Goal: Check status: Check status

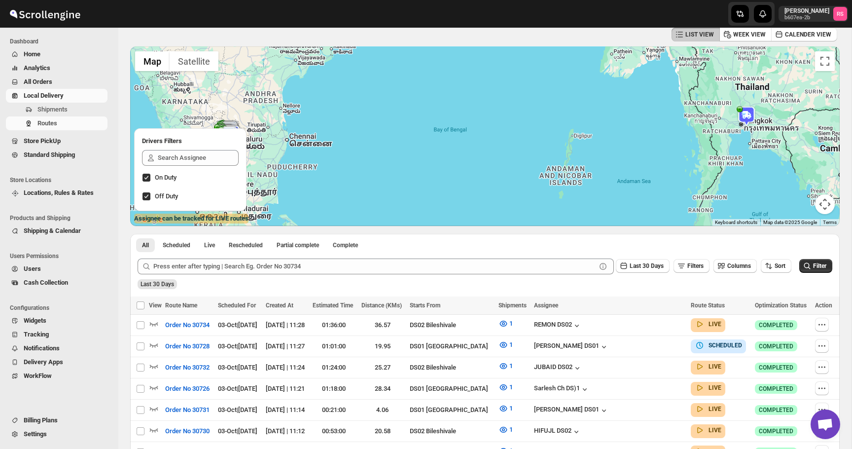
scroll to position [49, 0]
click at [740, 111] on img at bounding box center [747, 116] width 20 height 20
click at [791, 87] on button "Close" at bounding box center [779, 89] width 24 height 24
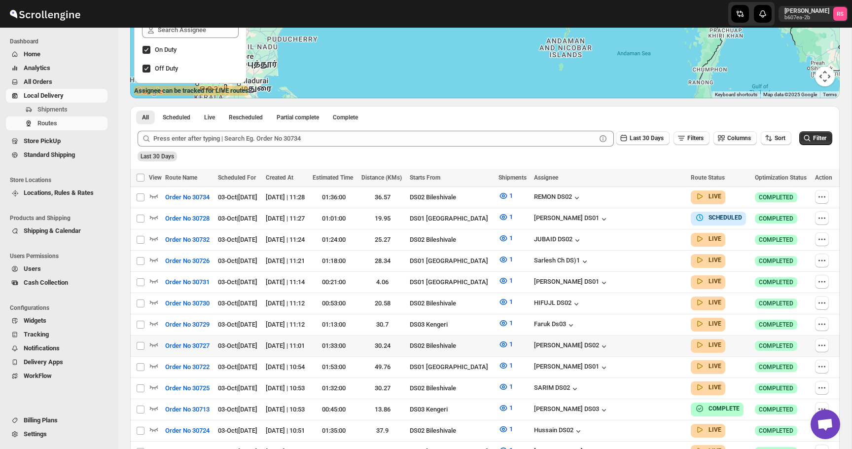
scroll to position [182, 0]
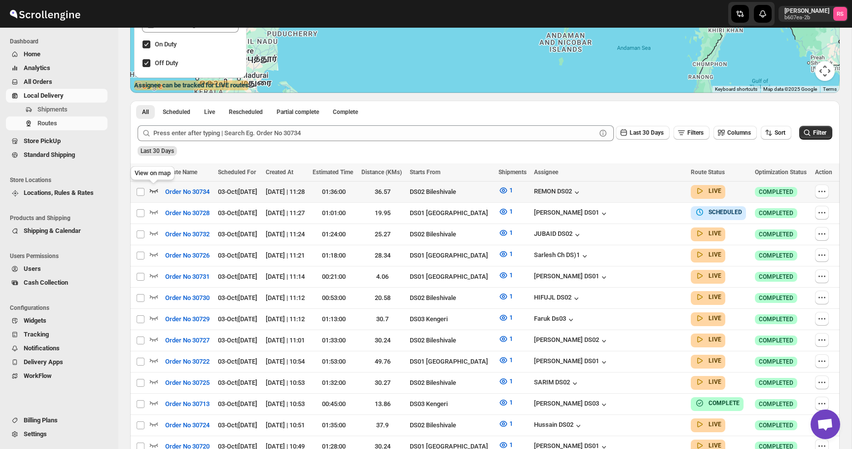
click at [157, 192] on icon "button" at bounding box center [154, 190] width 10 height 10
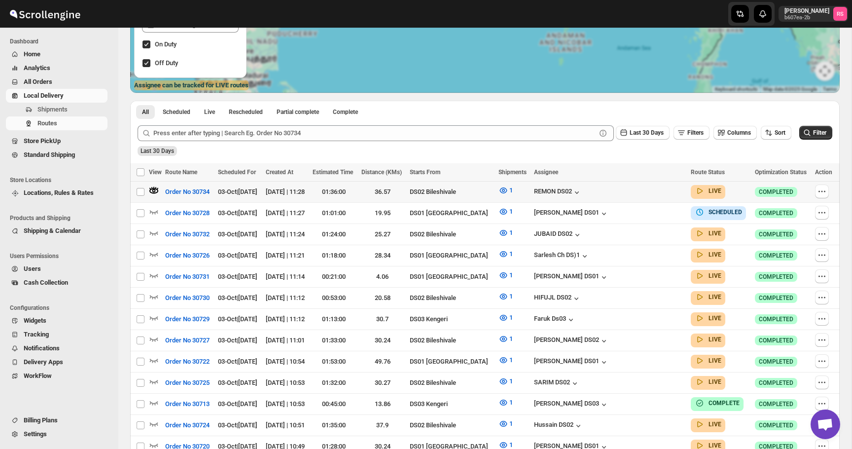
scroll to position [0, 0]
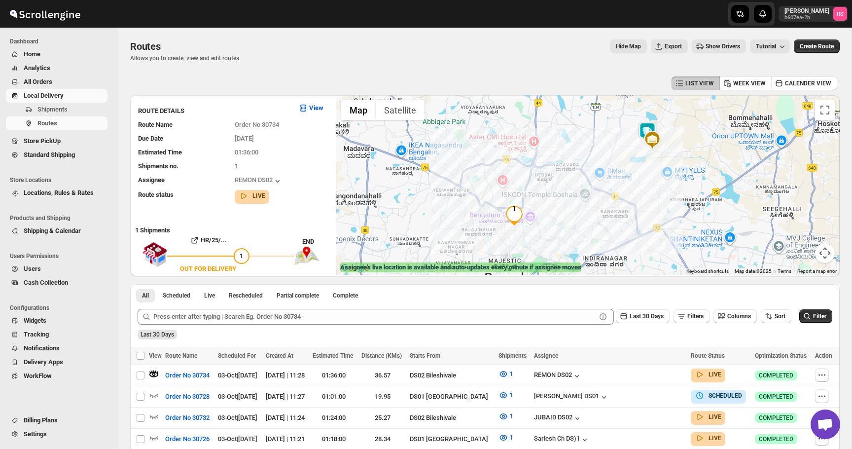
click at [649, 126] on img at bounding box center [648, 132] width 20 height 20
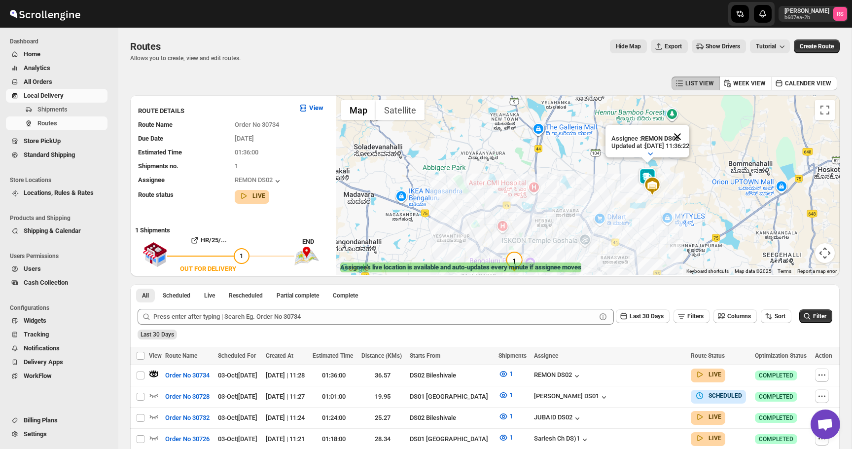
click at [686, 137] on button "Close" at bounding box center [678, 137] width 24 height 24
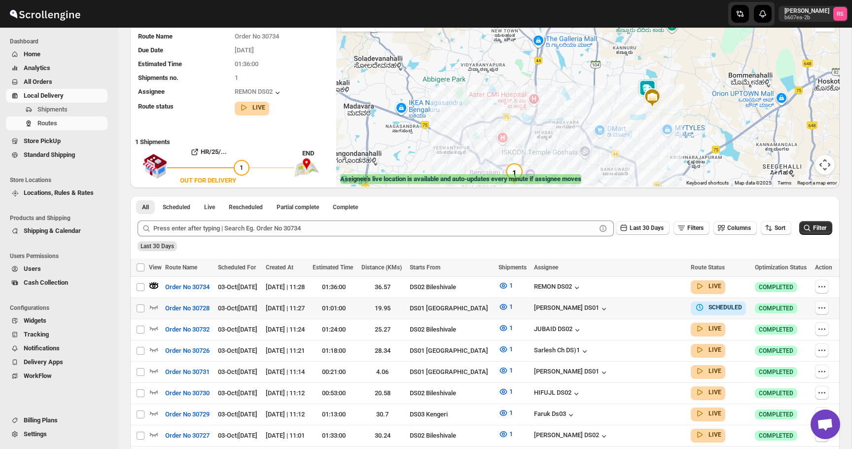
scroll to position [110, 0]
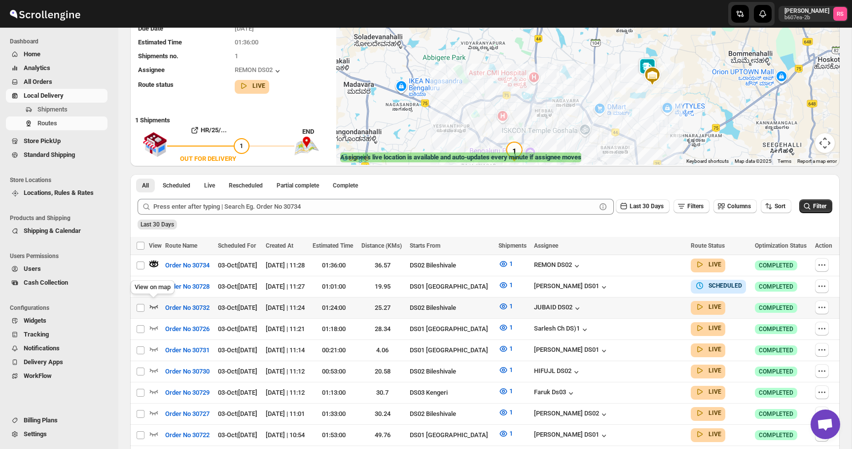
click at [155, 302] on icon "button" at bounding box center [154, 306] width 10 height 10
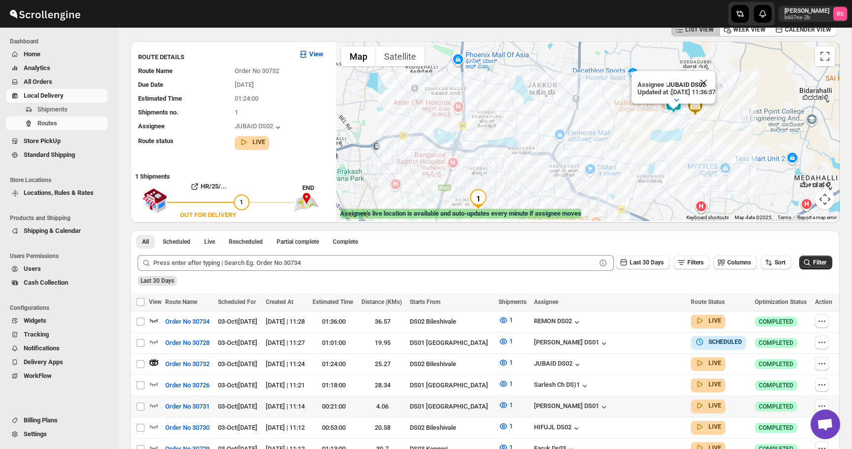
scroll to position [57, 0]
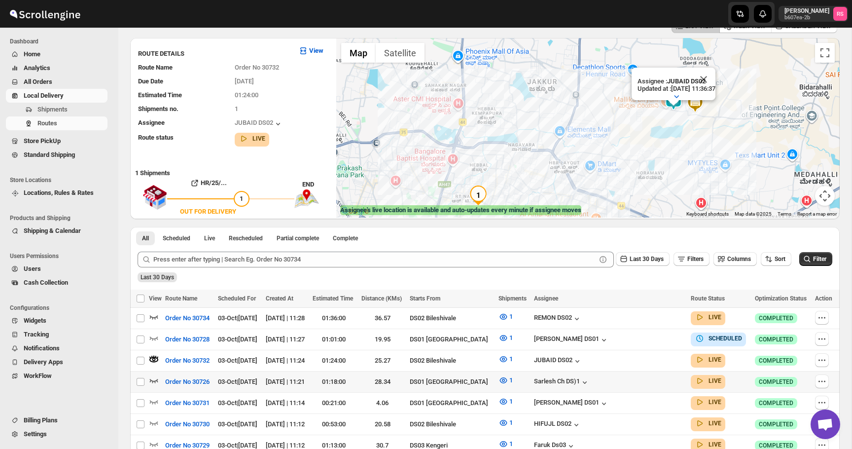
click at [151, 379] on icon "button" at bounding box center [154, 380] width 10 height 10
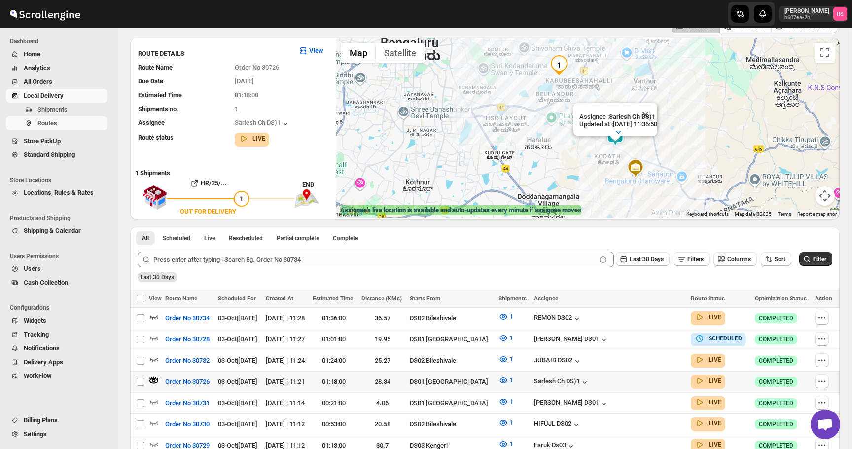
scroll to position [97, 0]
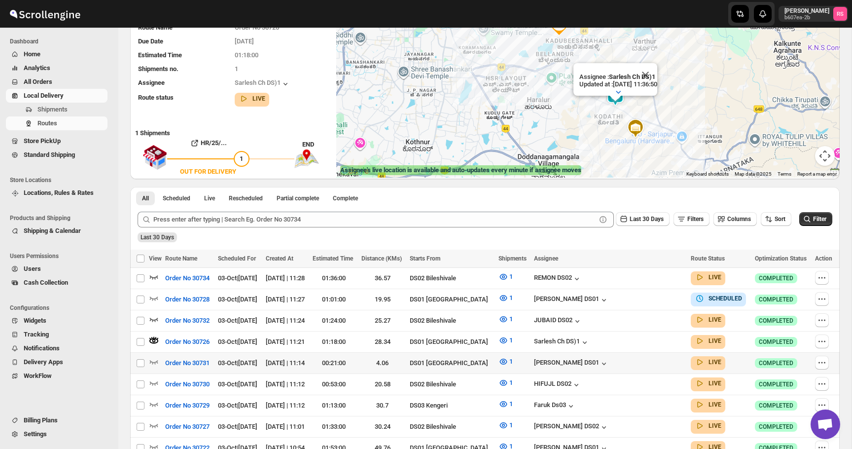
drag, startPoint x: 155, startPoint y: 357, endPoint x: 222, endPoint y: 325, distance: 74.6
click at [155, 357] on icon "button" at bounding box center [154, 362] width 10 height 10
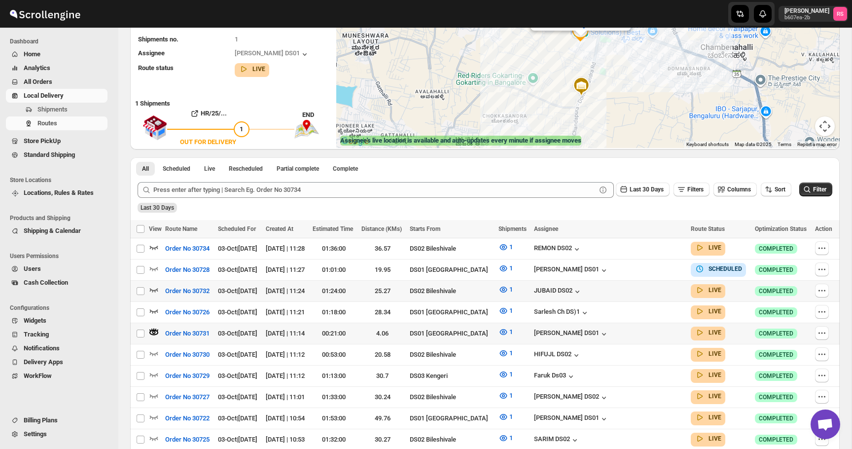
scroll to position [139, 0]
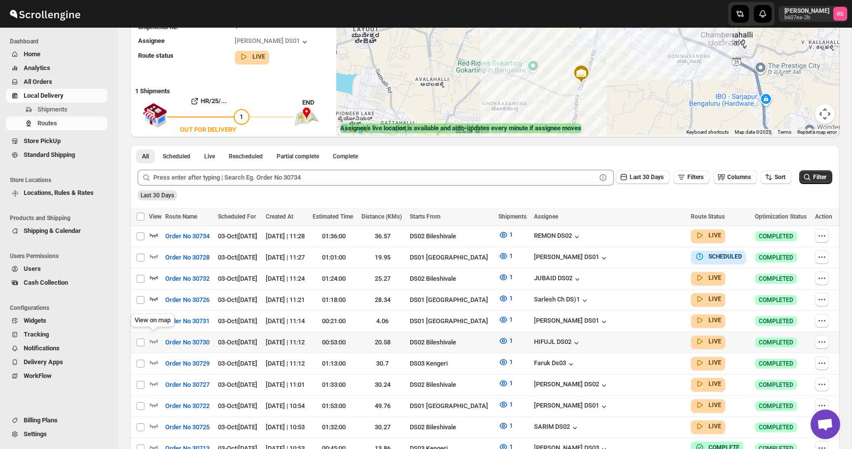
click at [155, 336] on icon "button" at bounding box center [154, 341] width 10 height 10
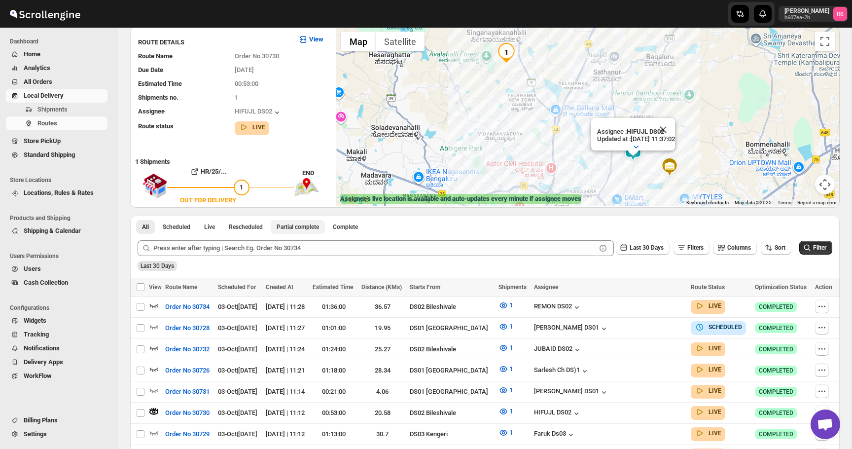
scroll to position [127, 0]
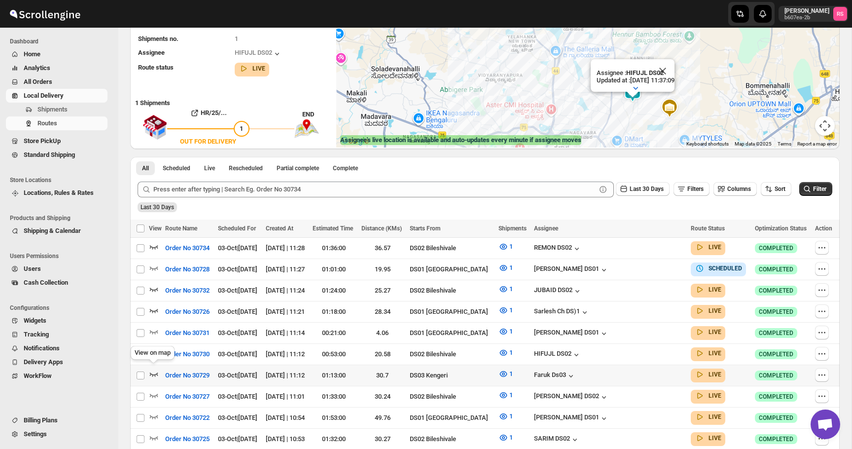
click at [152, 372] on icon "button" at bounding box center [154, 374] width 8 height 4
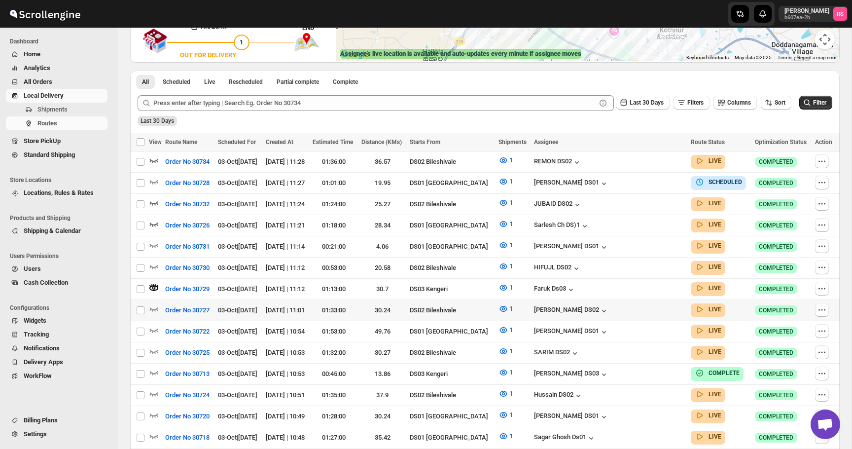
scroll to position [216, 0]
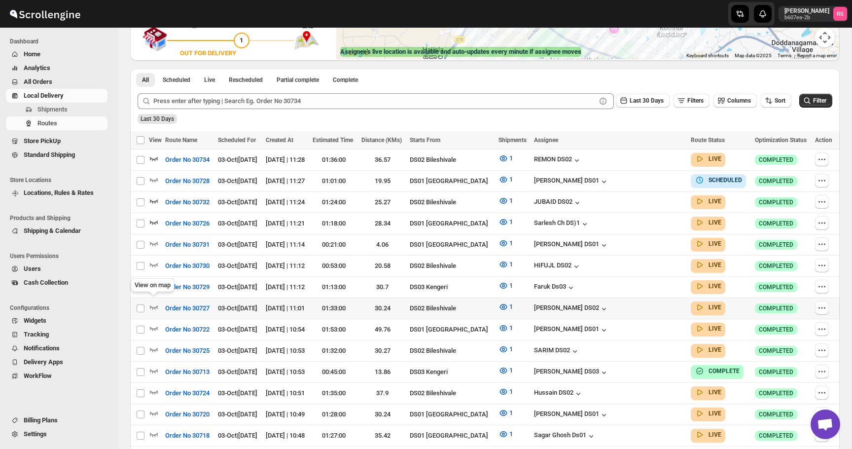
drag, startPoint x: 157, startPoint y: 301, endPoint x: 270, endPoint y: 309, distance: 113.7
click at [157, 302] on icon "button" at bounding box center [154, 307] width 10 height 10
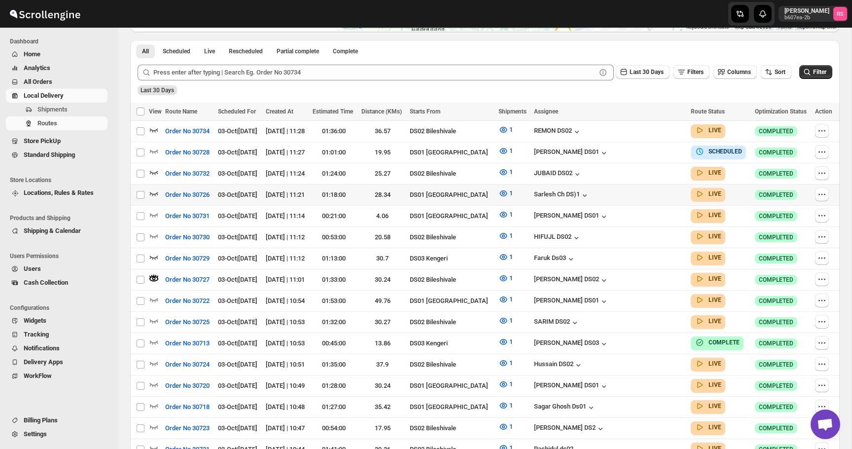
scroll to position [262, 0]
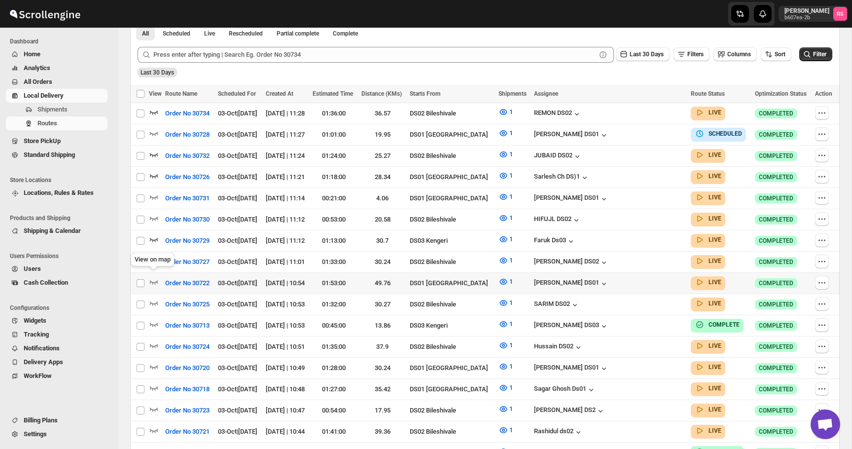
click at [152, 279] on icon "button" at bounding box center [154, 282] width 10 height 10
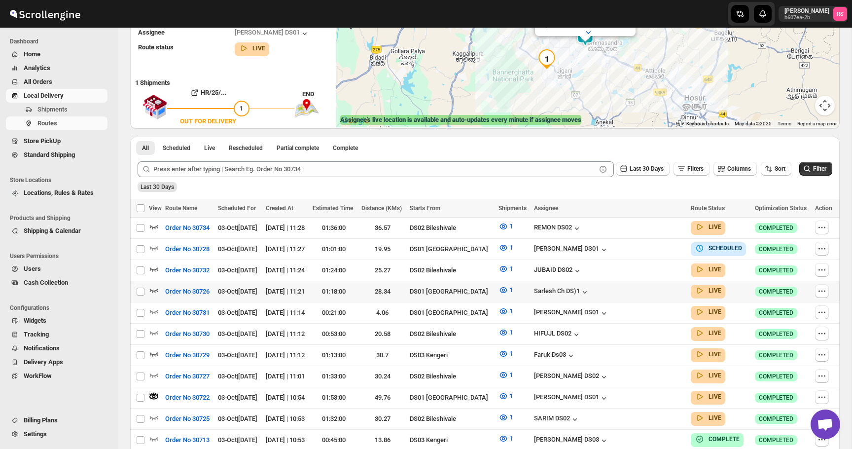
scroll to position [290, 0]
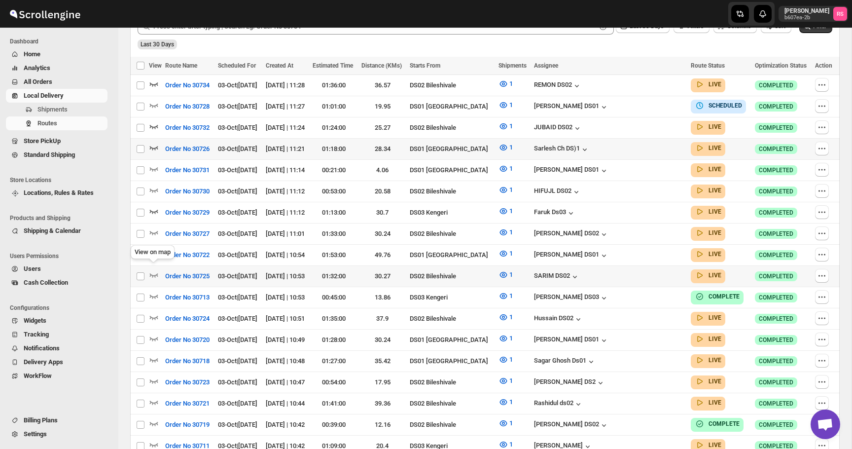
click at [154, 270] on icon "button" at bounding box center [154, 275] width 10 height 10
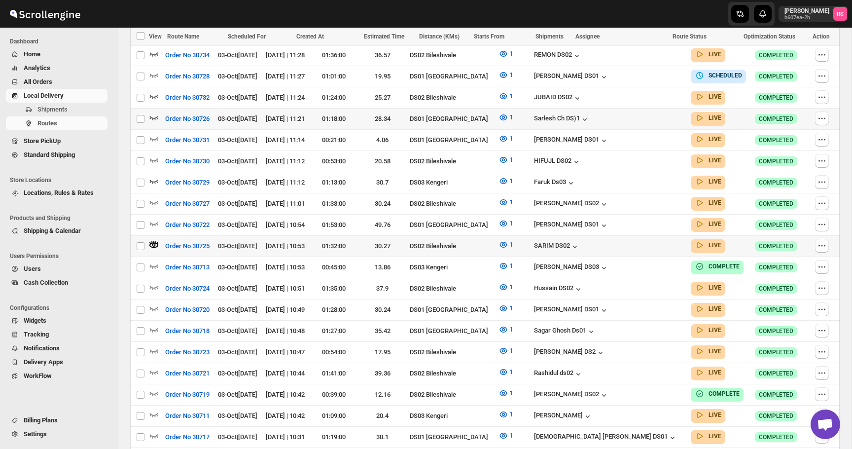
scroll to position [386, 0]
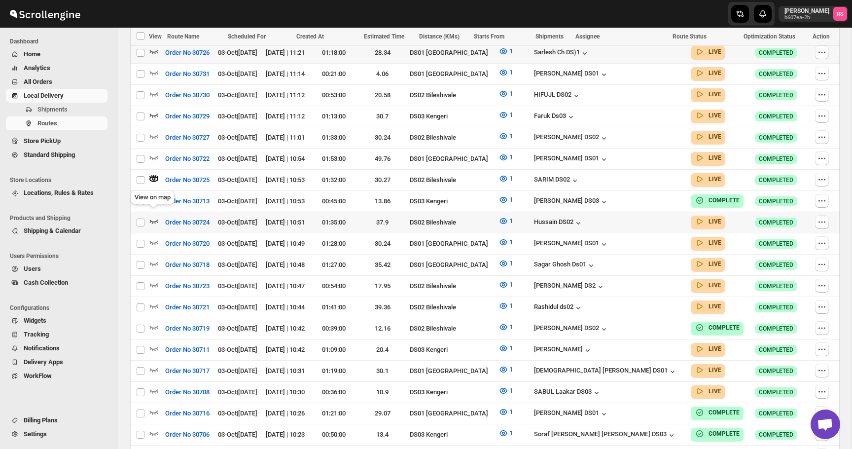
click at [154, 216] on icon "button" at bounding box center [154, 221] width 10 height 10
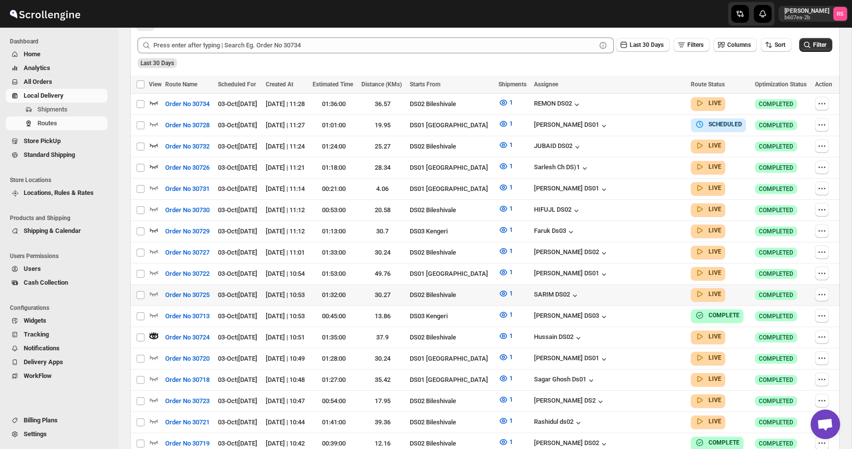
scroll to position [282, 0]
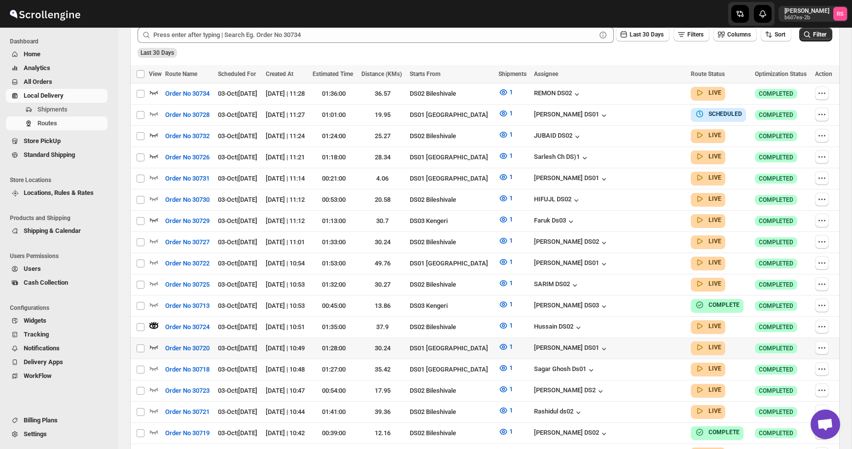
click at [155, 342] on icon "button" at bounding box center [154, 347] width 10 height 10
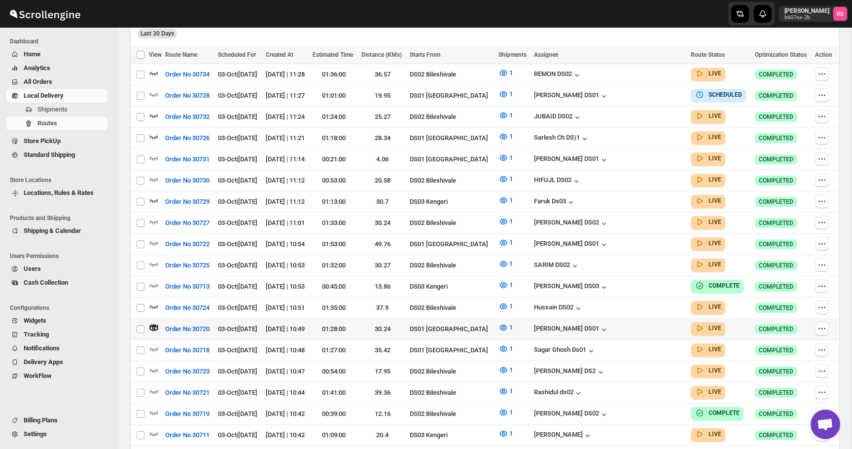
scroll to position [308, 0]
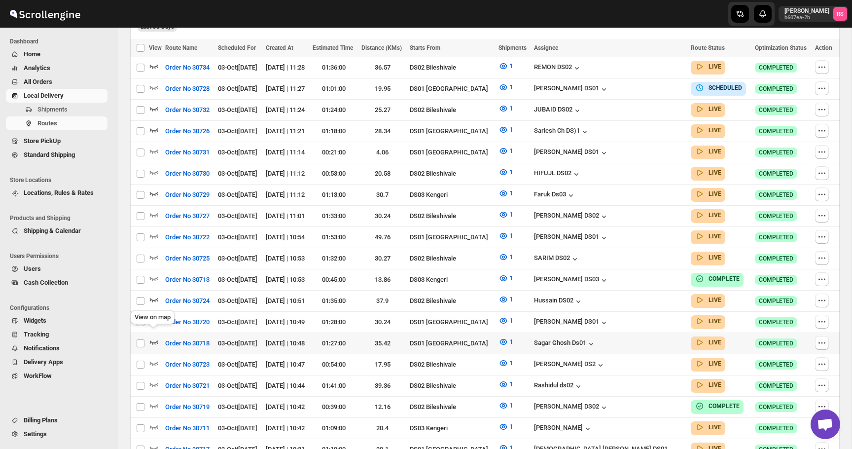
click at [157, 337] on icon "button" at bounding box center [154, 342] width 10 height 10
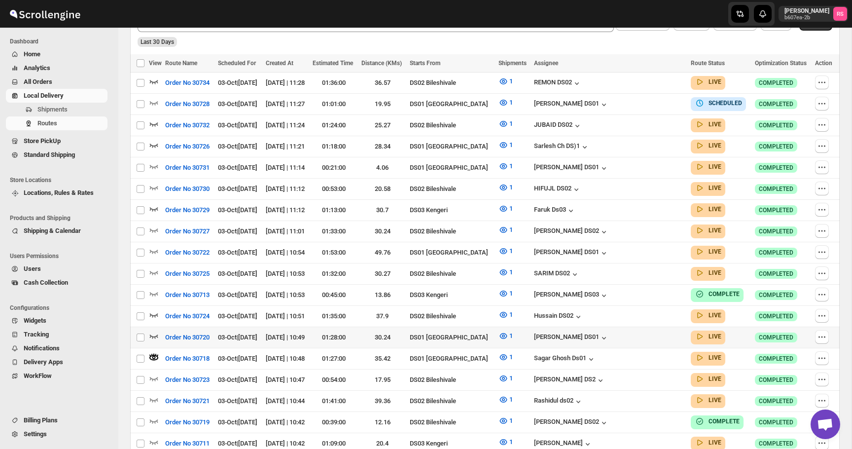
scroll to position [303, 0]
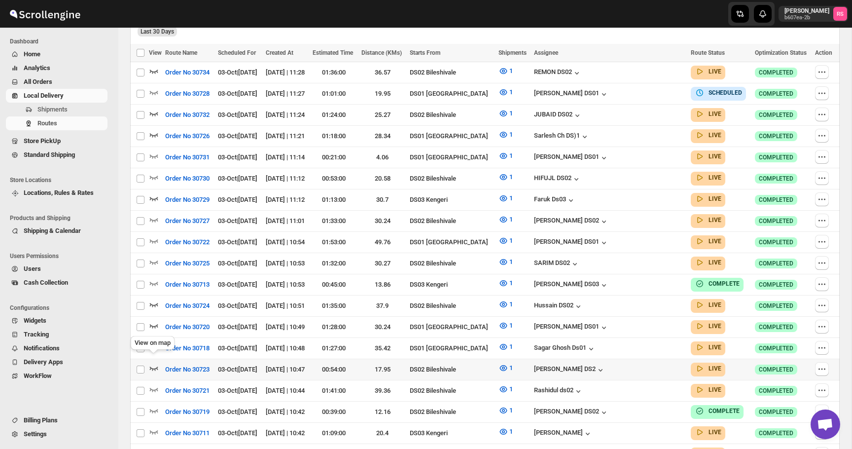
click at [155, 363] on icon "button" at bounding box center [154, 368] width 10 height 10
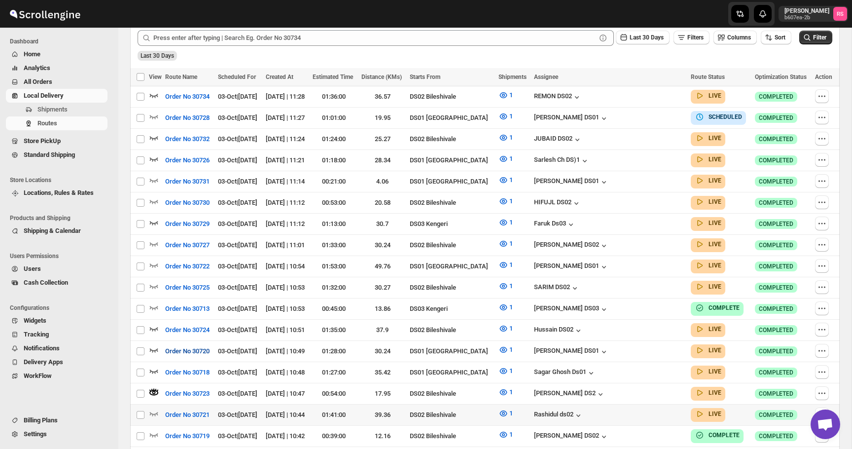
scroll to position [288, 0]
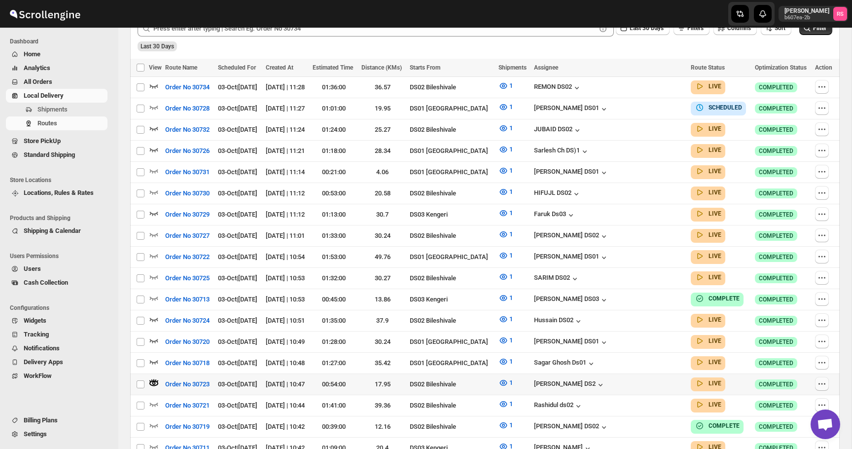
click at [821, 379] on icon "button" at bounding box center [822, 384] width 10 height 10
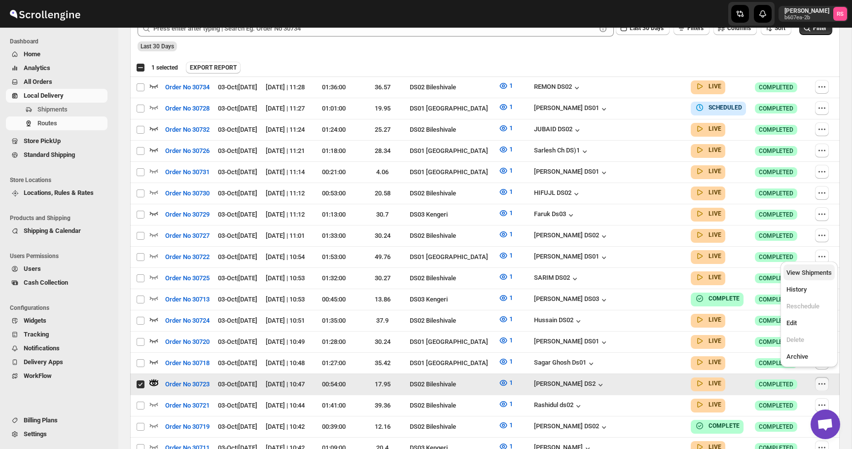
click at [815, 271] on span "View Shipments" at bounding box center [809, 272] width 45 height 7
checkbox input "false"
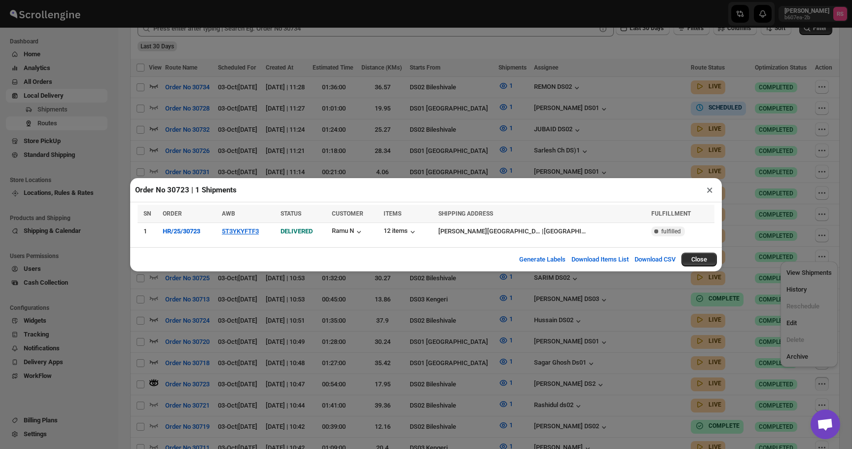
click at [708, 191] on button "×" at bounding box center [710, 190] width 14 height 14
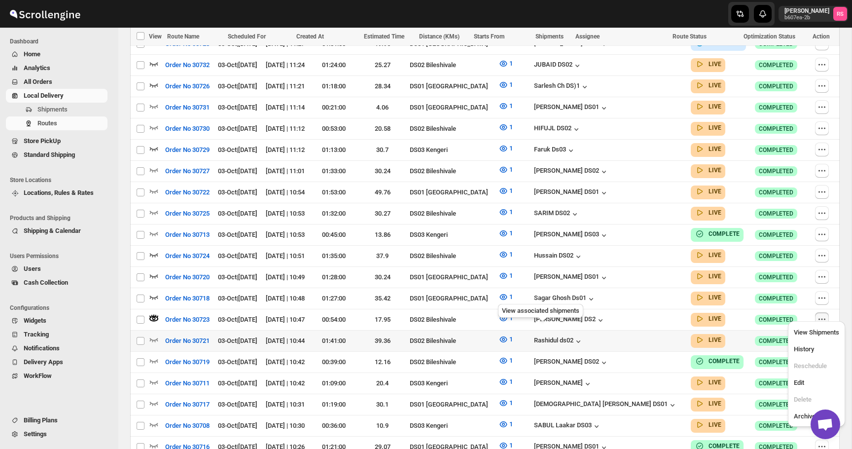
scroll to position [359, 0]
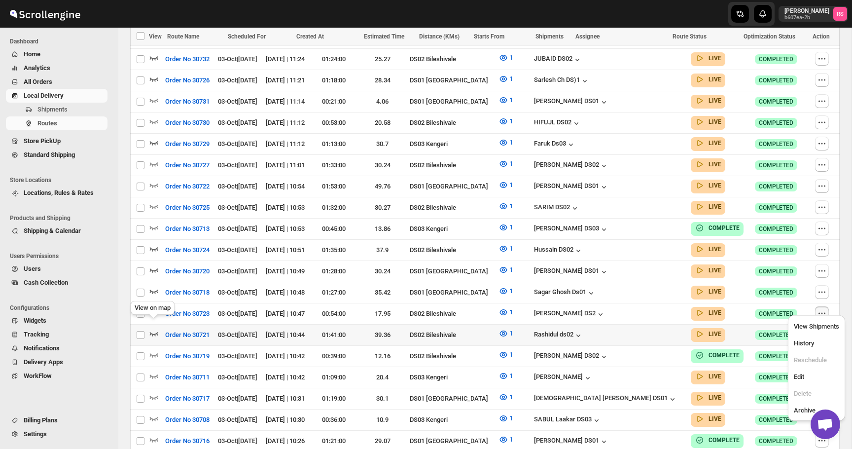
click at [153, 328] on icon "button" at bounding box center [154, 333] width 10 height 10
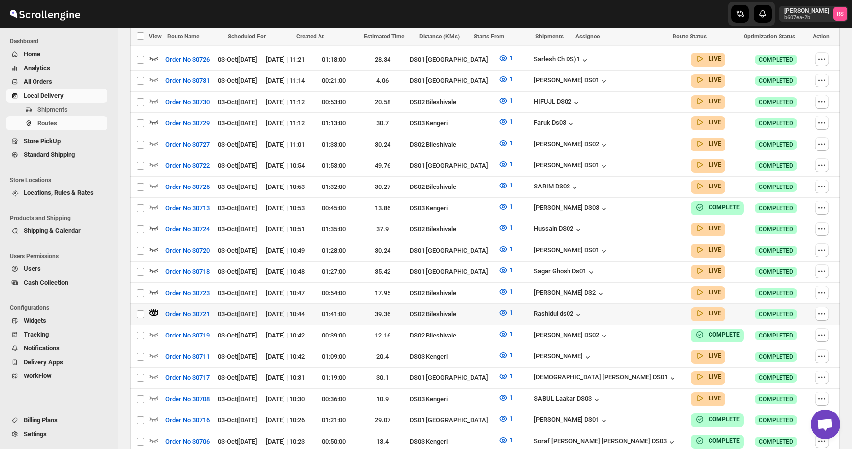
scroll to position [394, 0]
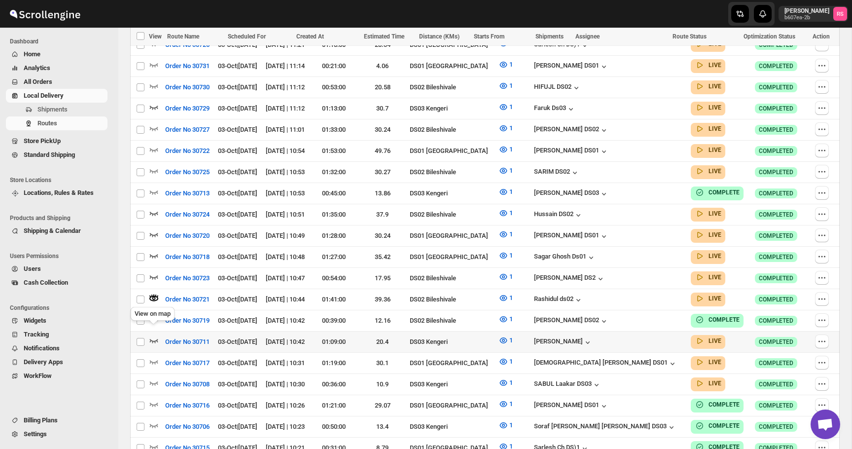
click at [158, 335] on icon "button" at bounding box center [154, 340] width 10 height 10
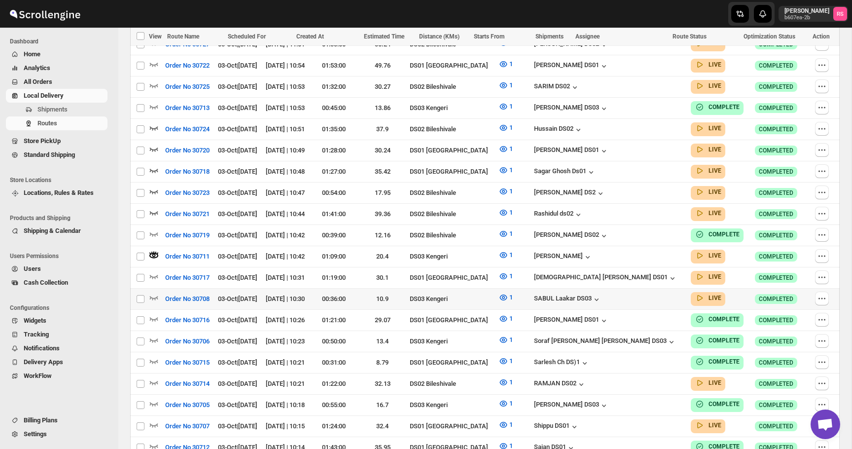
scroll to position [502, 0]
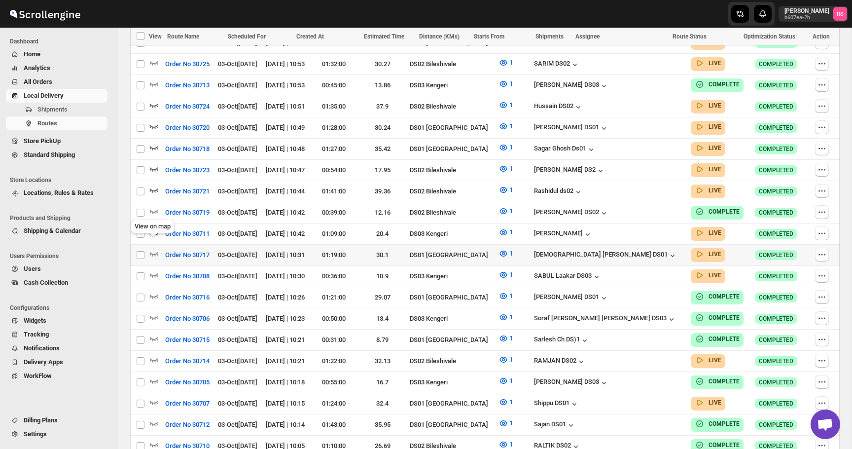
click at [156, 249] on icon "button" at bounding box center [154, 254] width 10 height 10
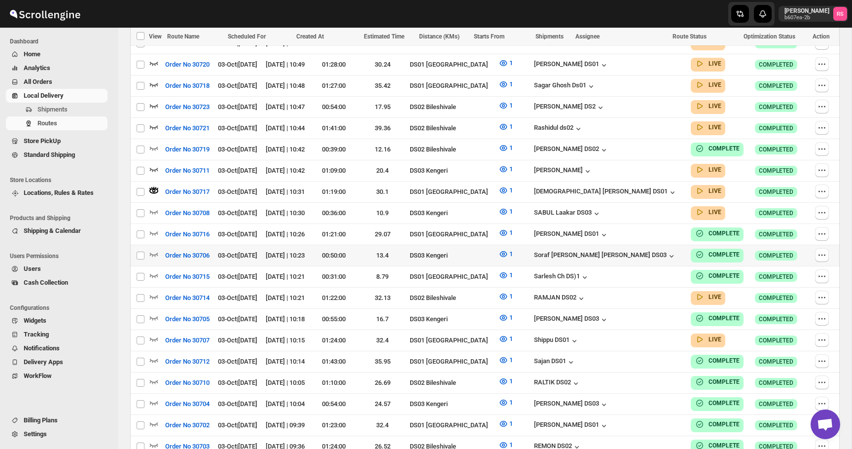
scroll to position [579, 0]
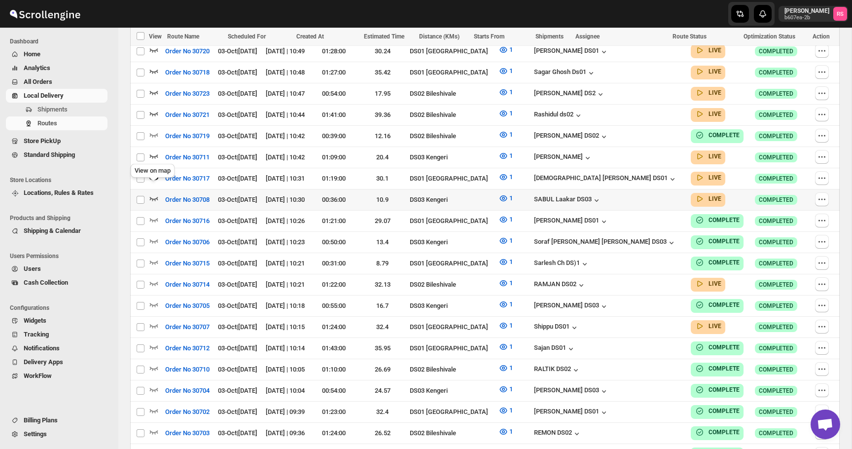
click at [156, 197] on icon "button" at bounding box center [154, 199] width 8 height 4
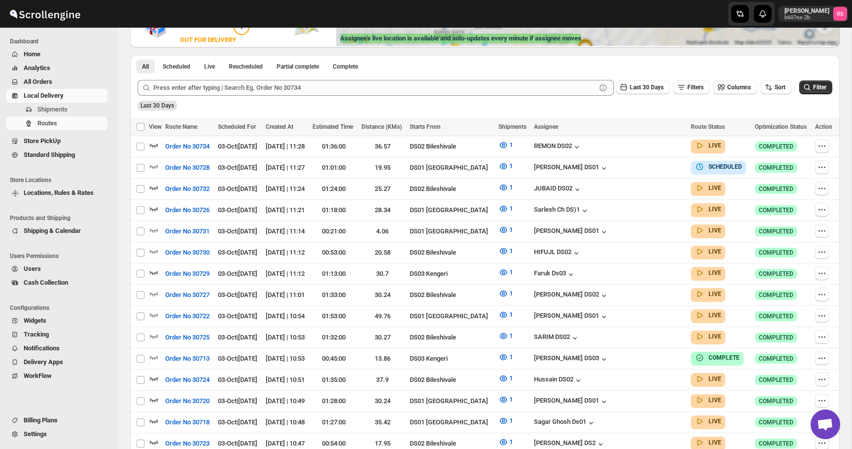
scroll to position [0, 0]
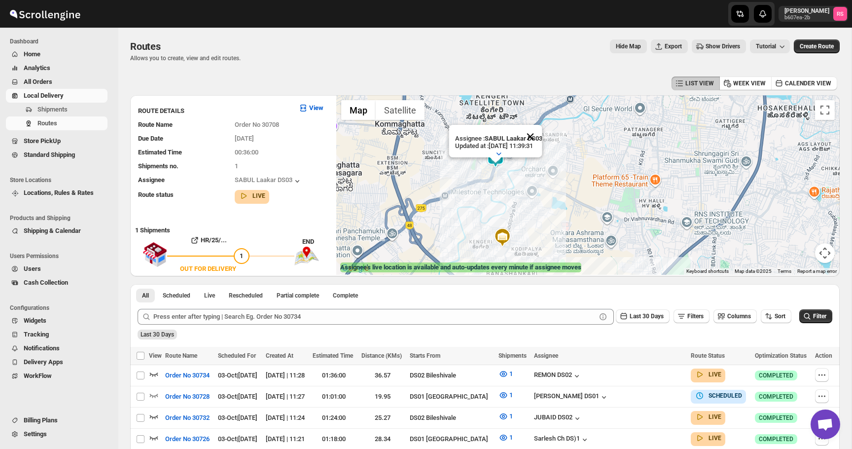
click at [534, 135] on button "Close" at bounding box center [530, 137] width 24 height 24
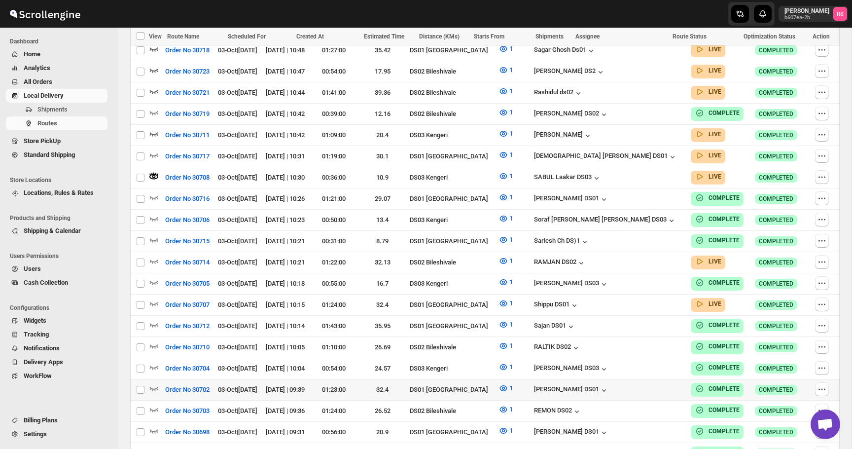
scroll to position [606, 0]
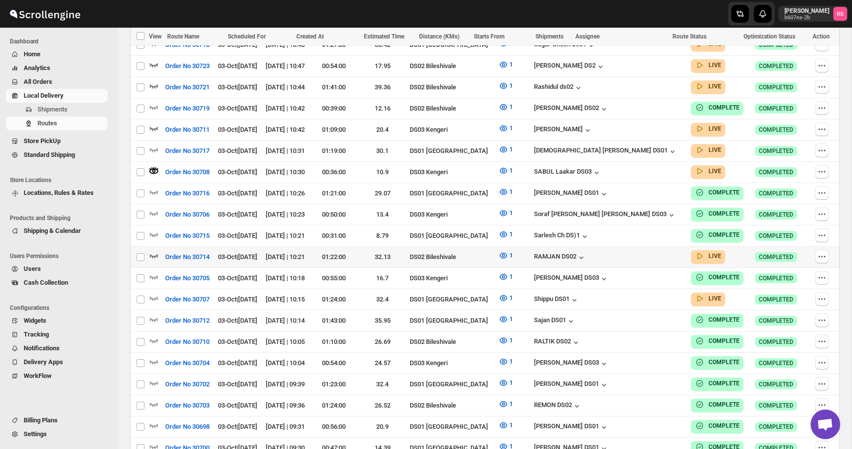
click at [157, 254] on icon "button" at bounding box center [154, 256] width 8 height 4
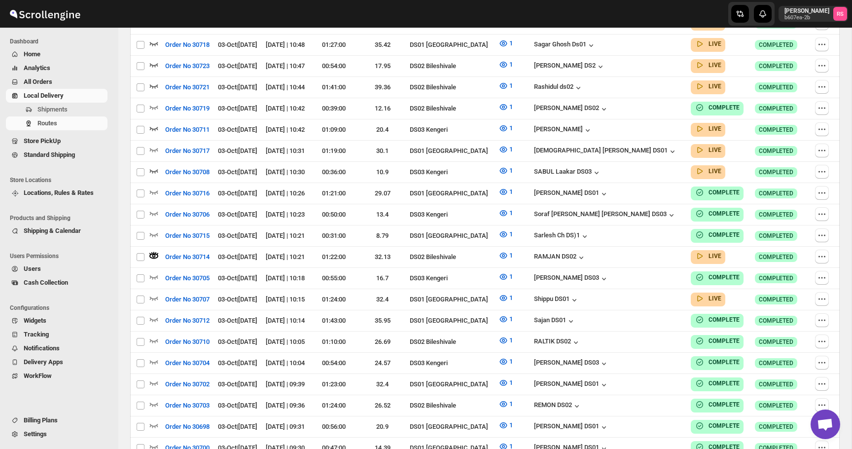
scroll to position [0, 0]
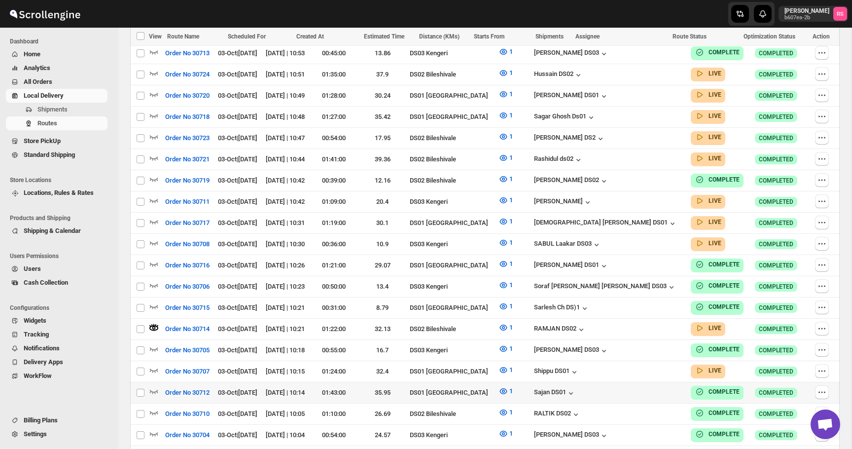
scroll to position [586, 0]
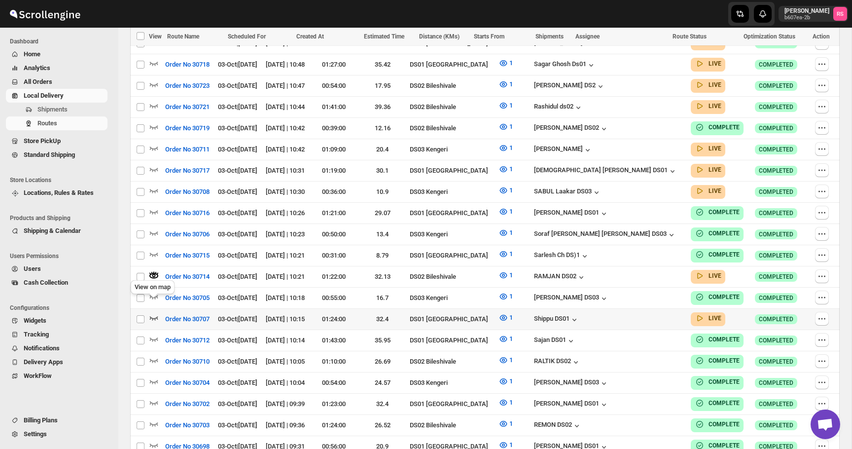
click at [154, 316] on icon "button" at bounding box center [154, 318] width 8 height 4
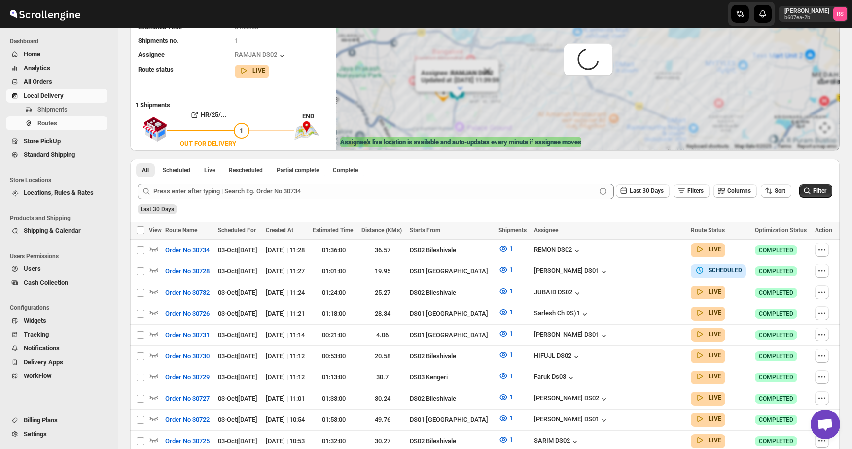
scroll to position [0, 0]
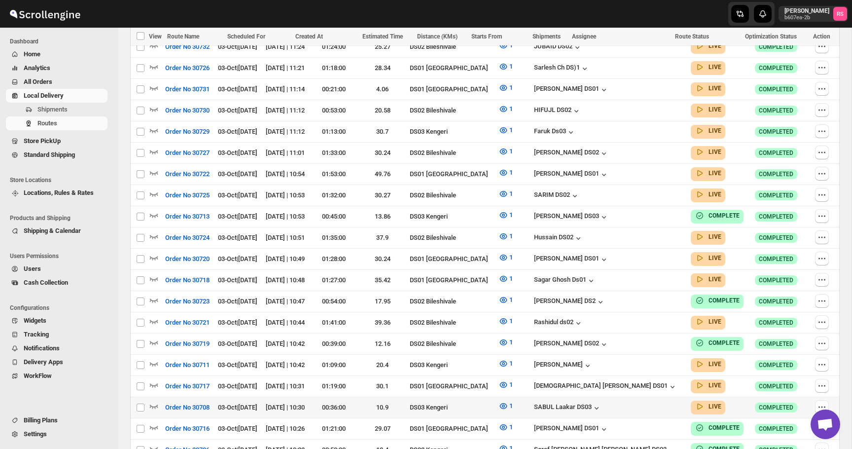
scroll to position [563, 0]
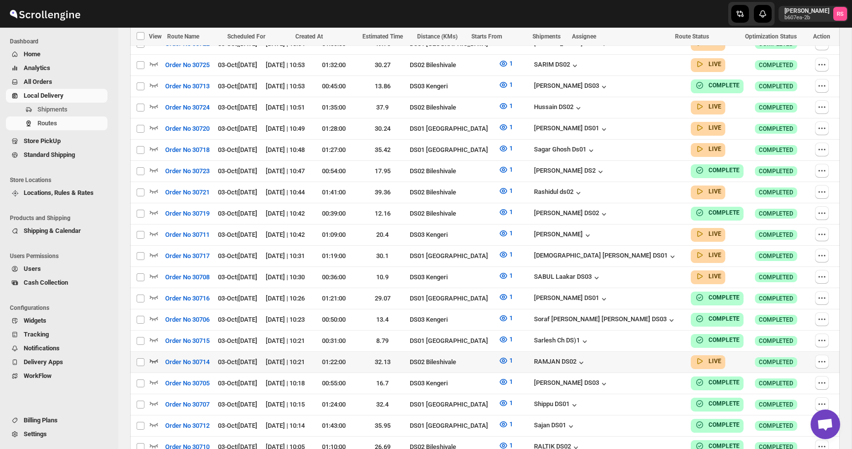
click at [155, 356] on icon "button" at bounding box center [154, 361] width 10 height 10
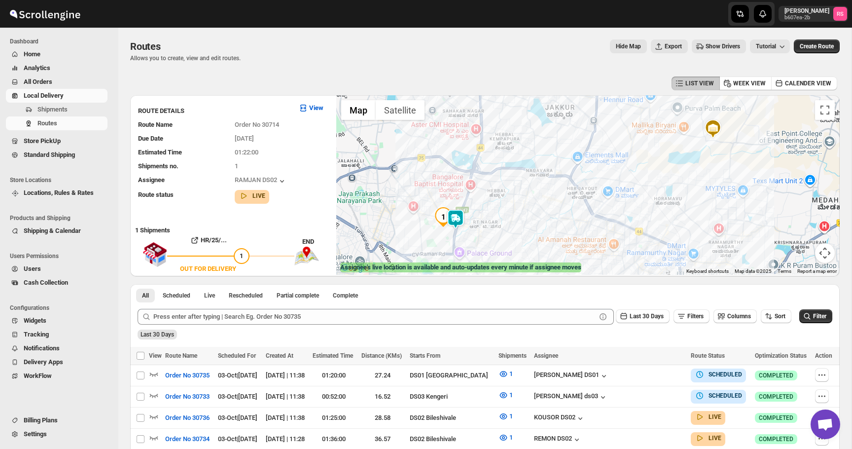
click at [458, 216] on img at bounding box center [456, 219] width 20 height 20
click at [494, 176] on button "Close" at bounding box center [486, 178] width 24 height 24
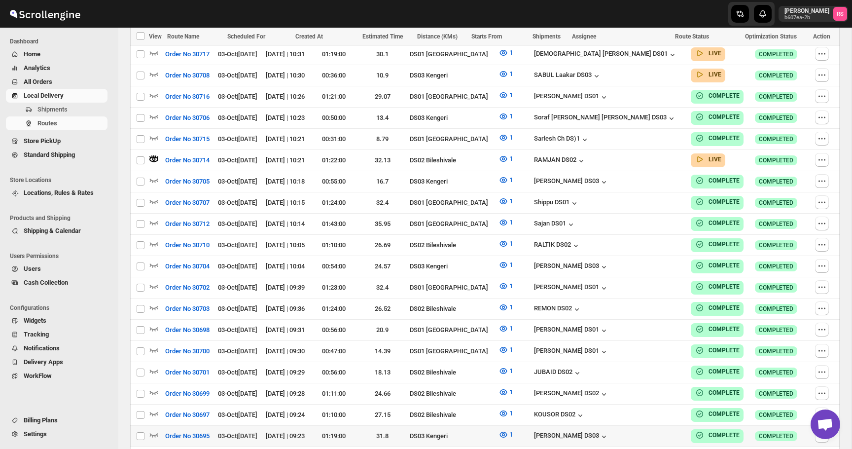
scroll to position [771, 0]
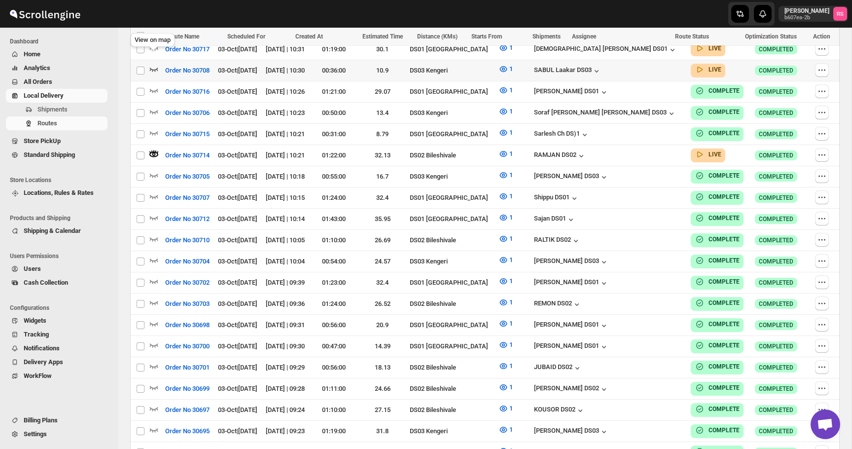
click at [155, 64] on icon "button" at bounding box center [154, 69] width 10 height 10
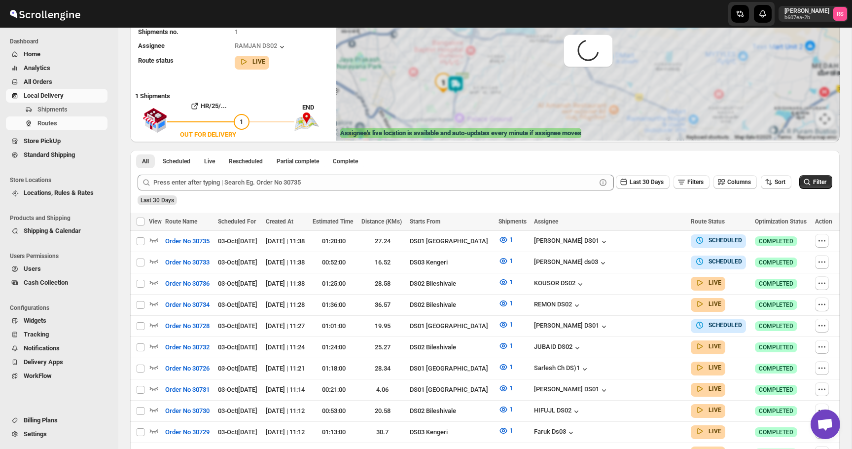
scroll to position [0, 0]
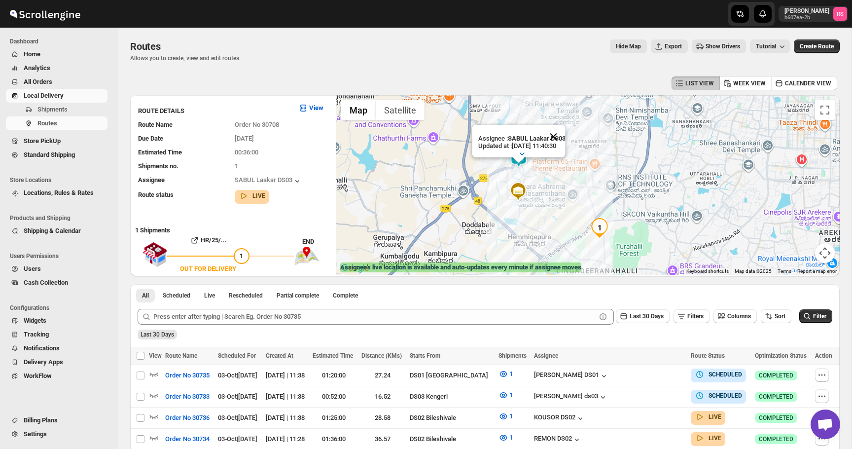
click at [556, 137] on button "Close" at bounding box center [554, 137] width 24 height 24
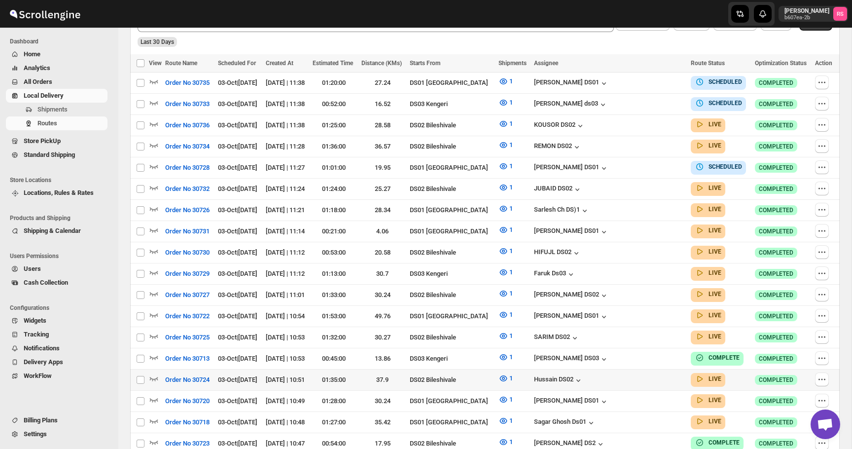
scroll to position [307, 0]
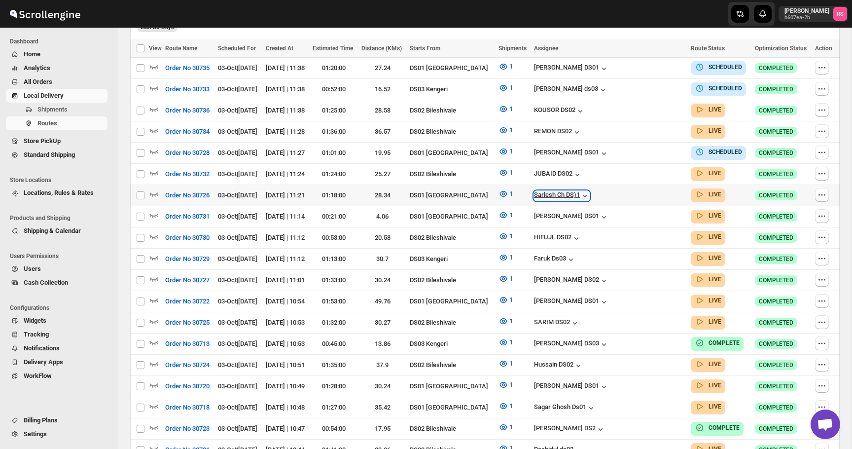
click at [590, 191] on icon "button" at bounding box center [585, 196] width 10 height 10
